Goal: Information Seeking & Learning: Learn about a topic

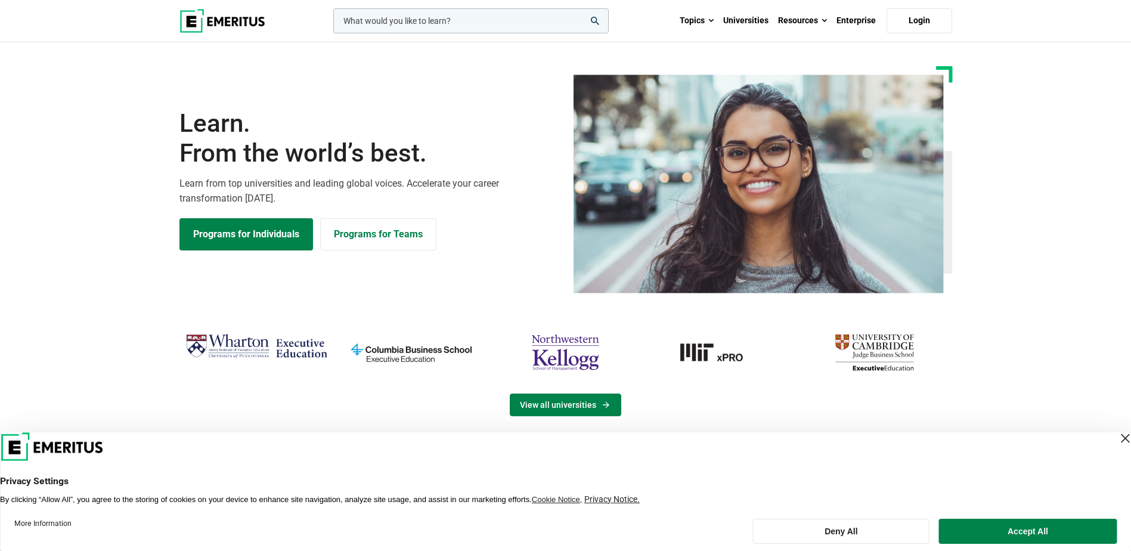
click at [603, 405] on icon "View Universities" at bounding box center [606, 405] width 10 height 10
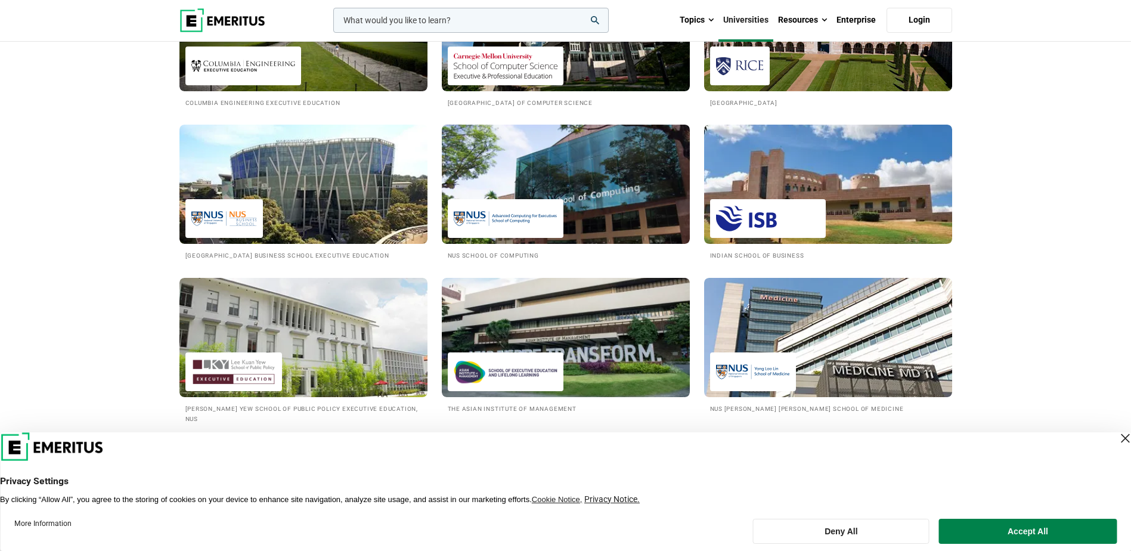
scroll to position [1311, 0]
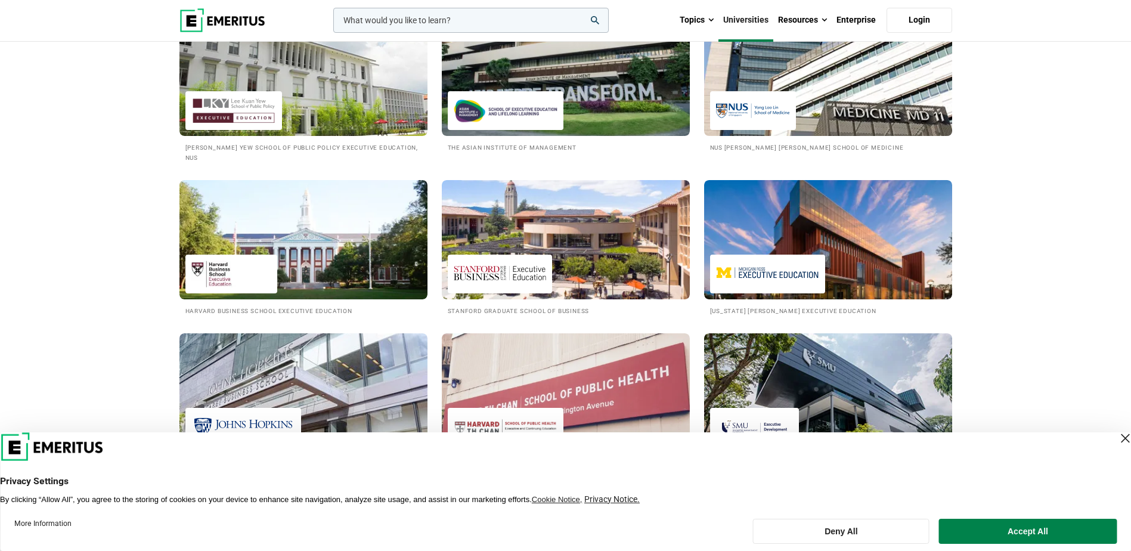
click at [834, 108] on img at bounding box center [827, 76] width 273 height 131
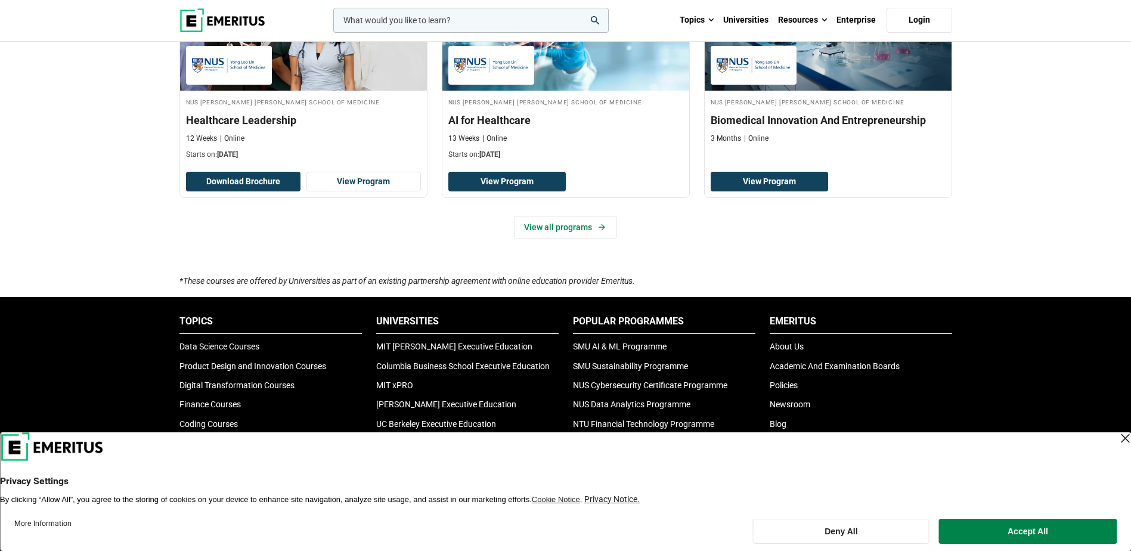
scroll to position [477, 0]
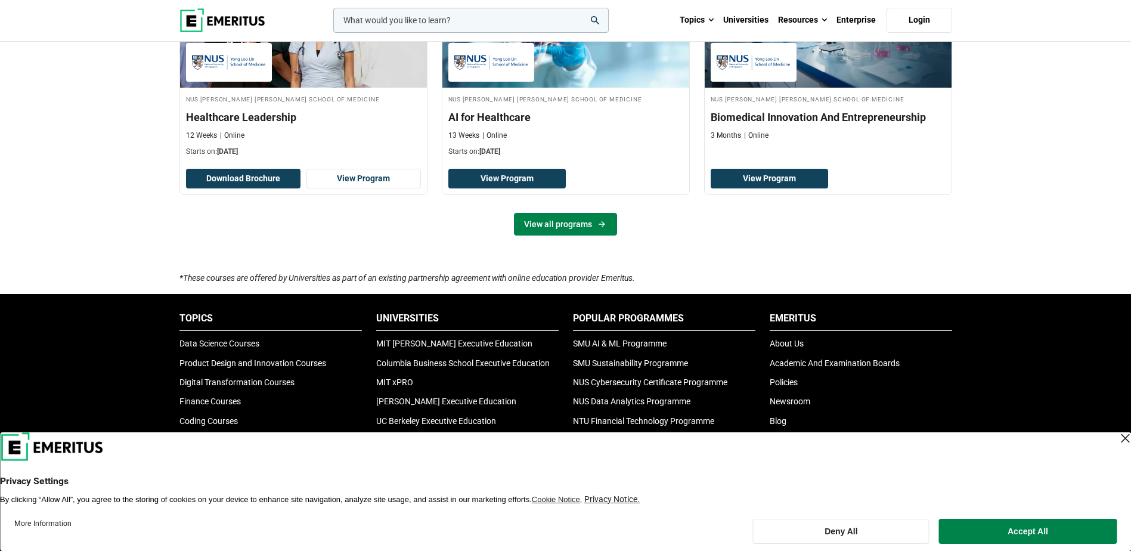
click at [599, 226] on icon at bounding box center [602, 224] width 10 height 10
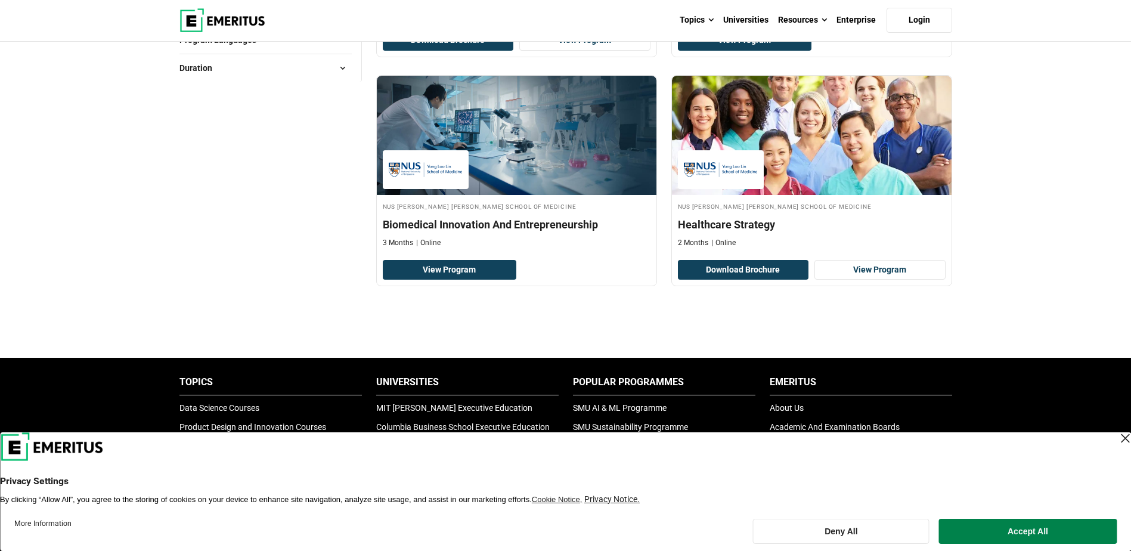
scroll to position [417, 0]
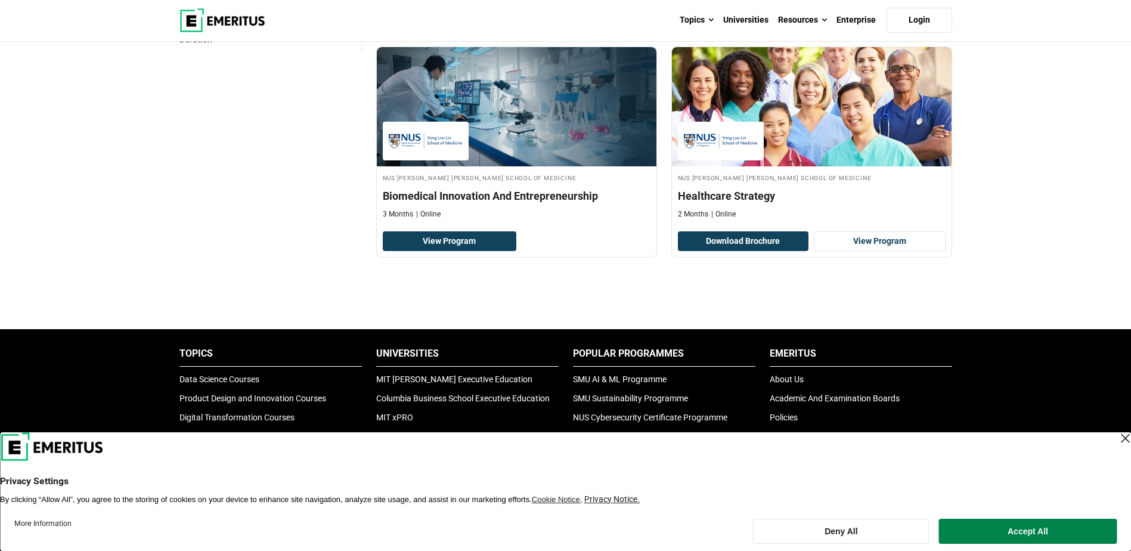
click at [1118, 436] on div "Close Layer" at bounding box center [1124, 438] width 17 height 17
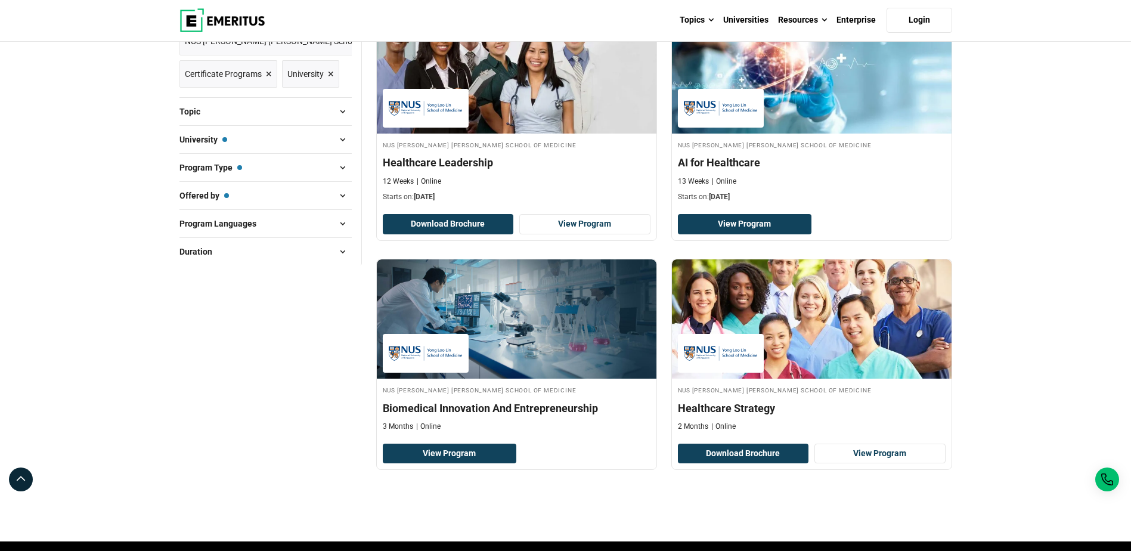
scroll to position [179, 0]
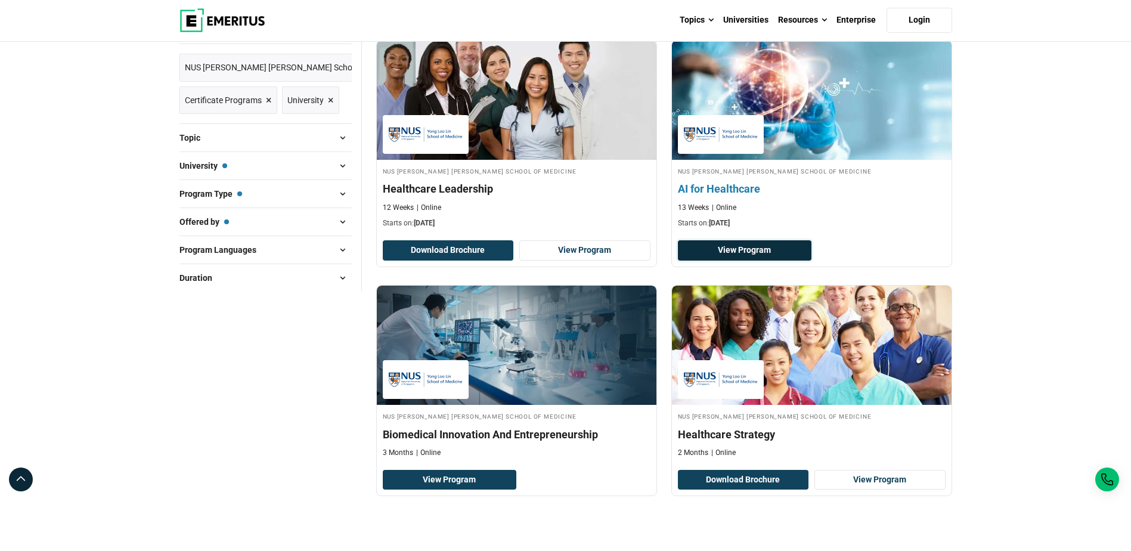
click at [783, 252] on link "View Program" at bounding box center [745, 250] width 134 height 20
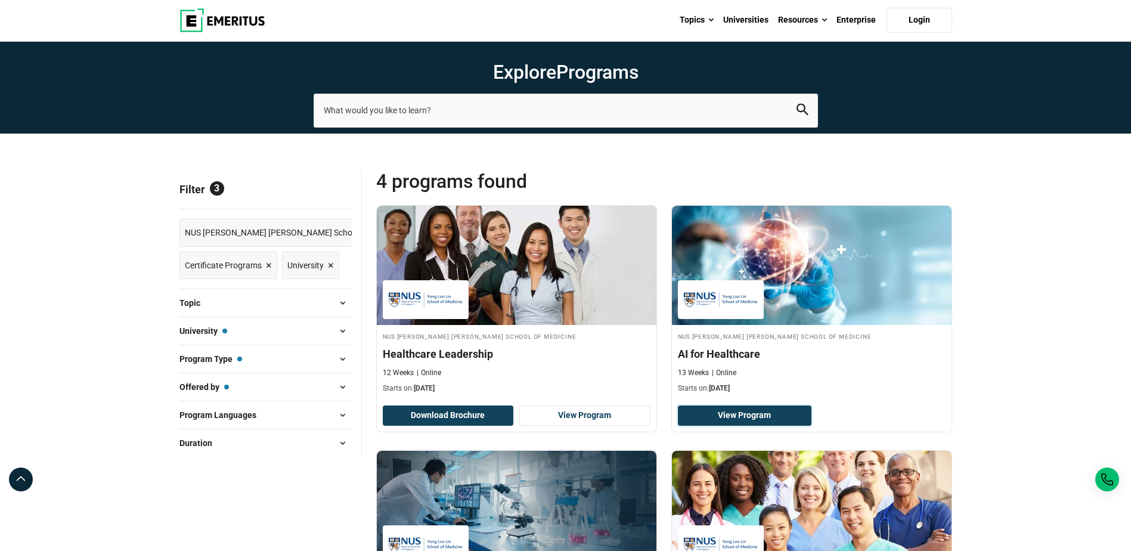
scroll to position [0, 0]
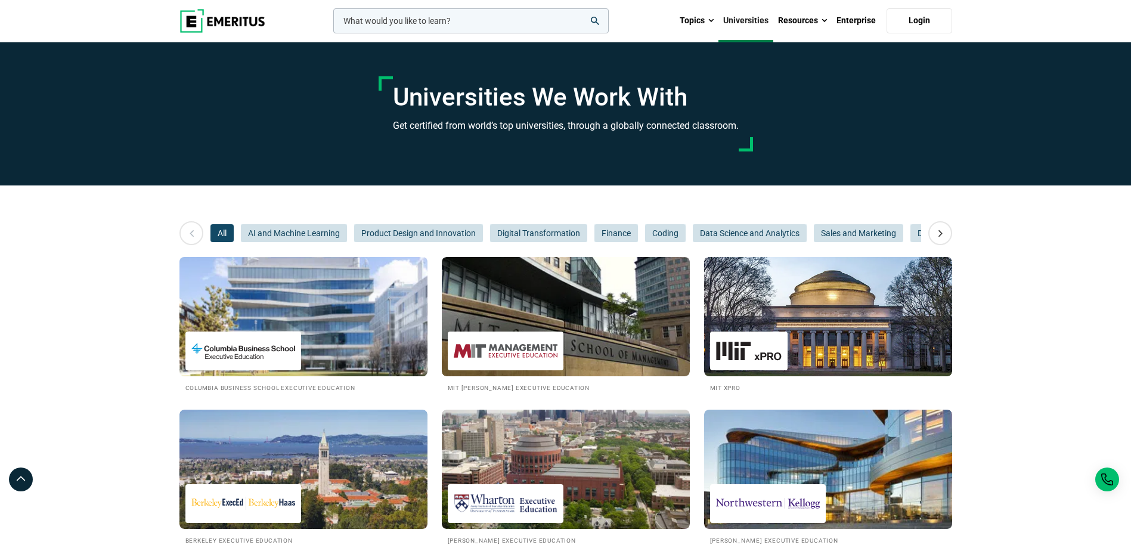
click at [353, 327] on img at bounding box center [303, 316] width 273 height 131
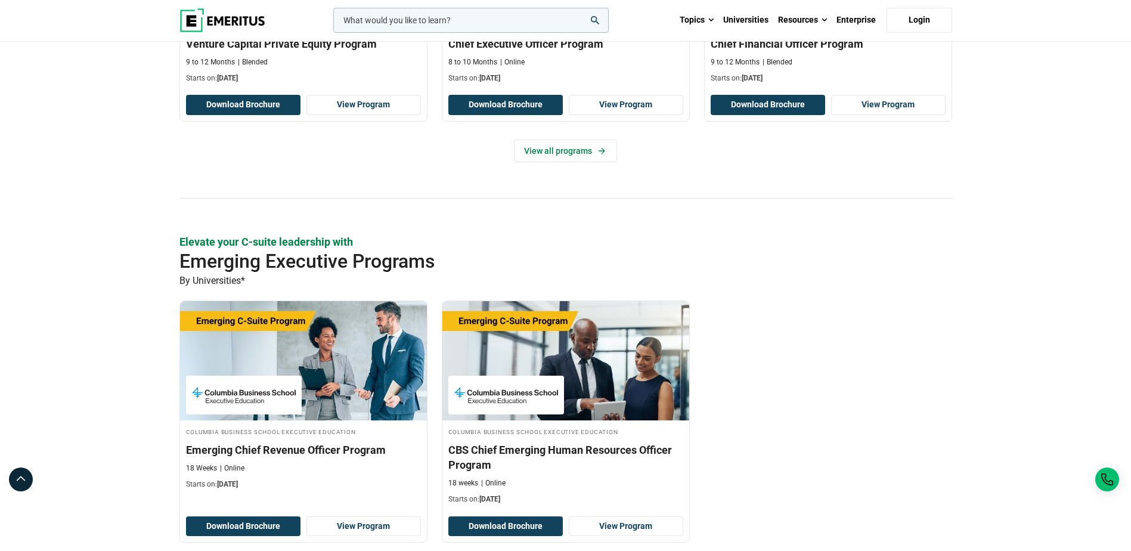
scroll to position [715, 0]
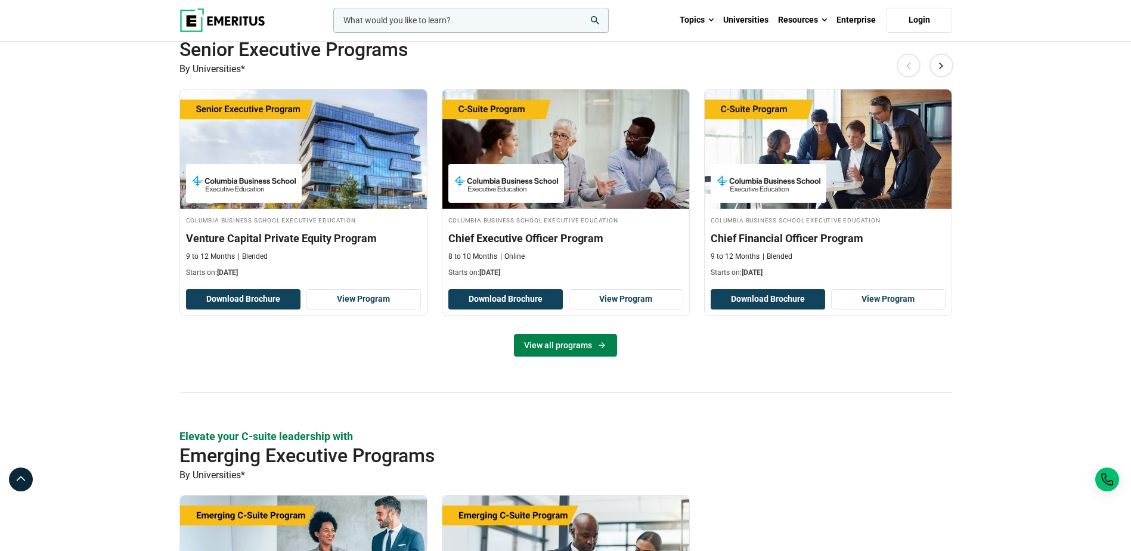
click at [579, 349] on link "View all programs" at bounding box center [565, 345] width 103 height 23
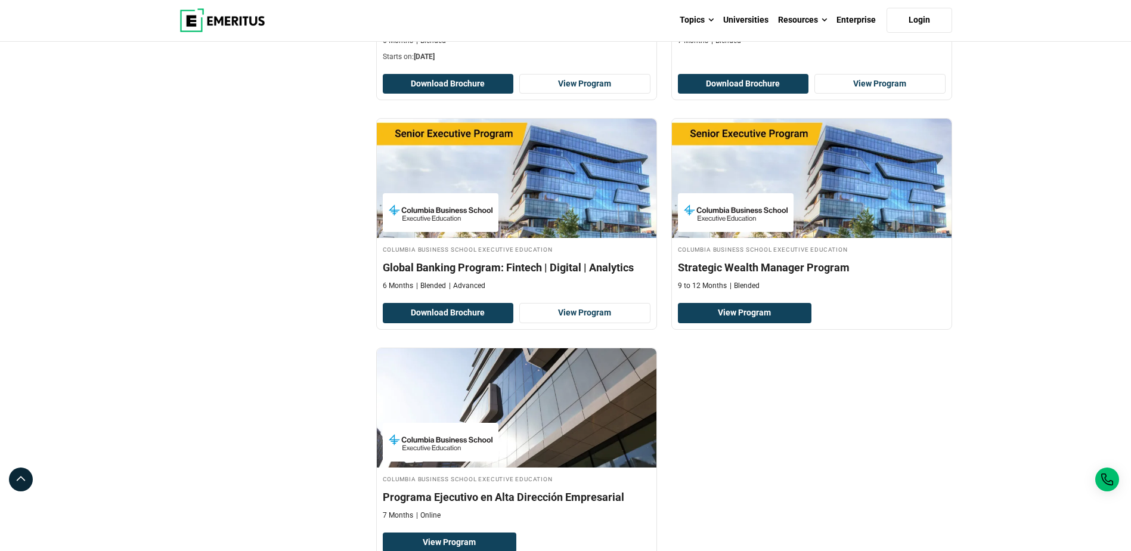
scroll to position [954, 0]
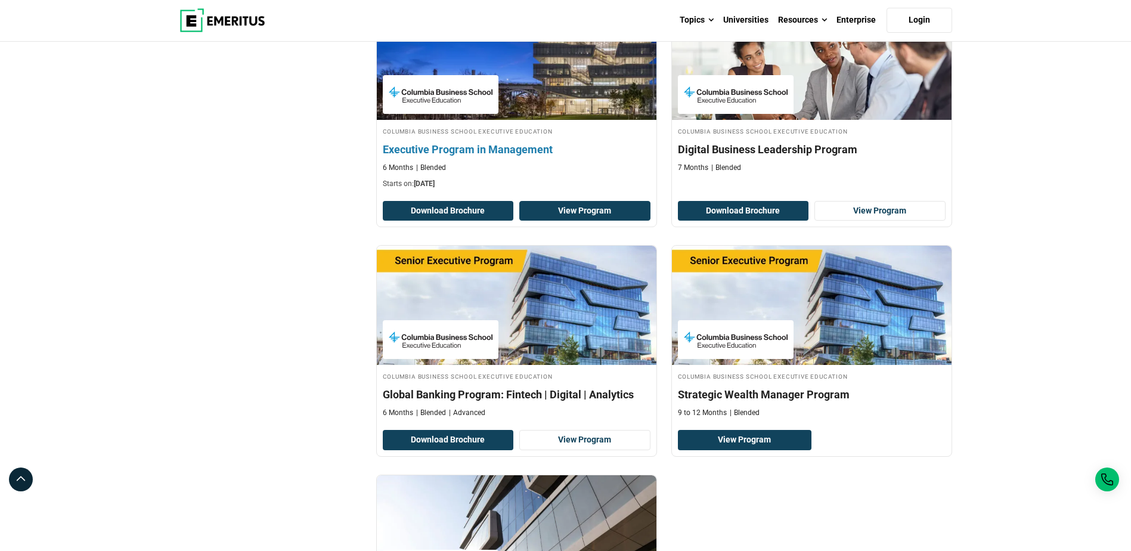
click at [589, 205] on link "View Program" at bounding box center [584, 211] width 131 height 20
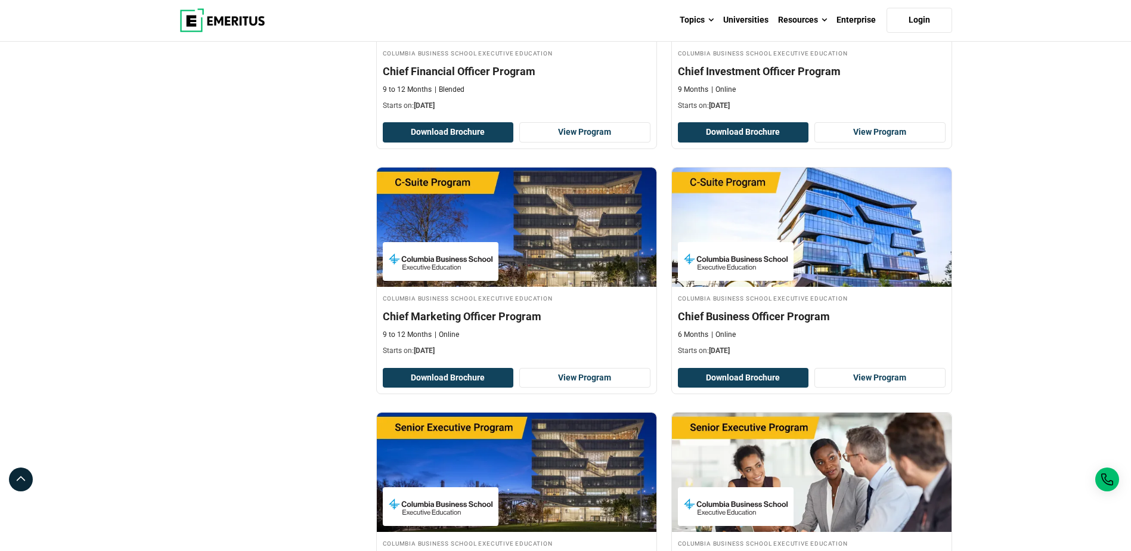
scroll to position [417, 0]
